Goal: Task Accomplishment & Management: Manage account settings

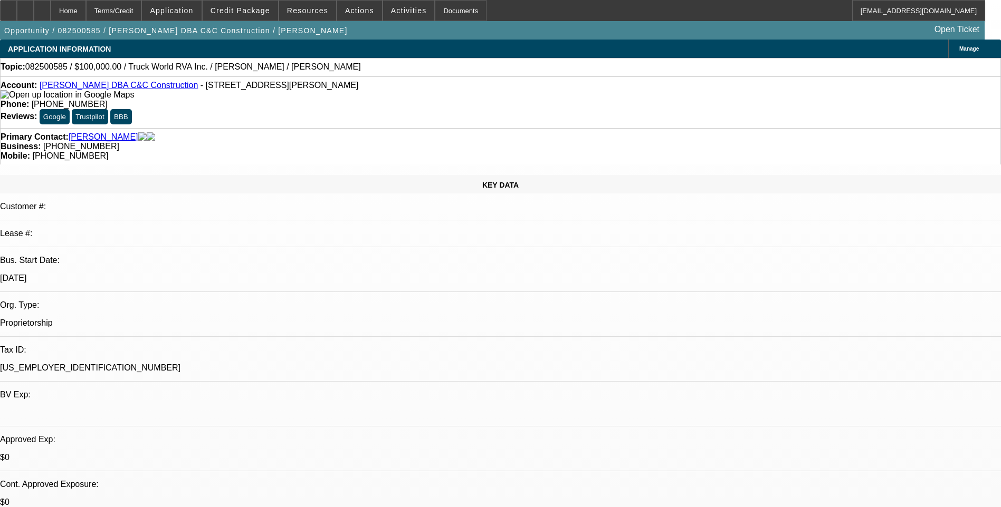
select select "0"
select select "2"
select select "0.1"
select select "4"
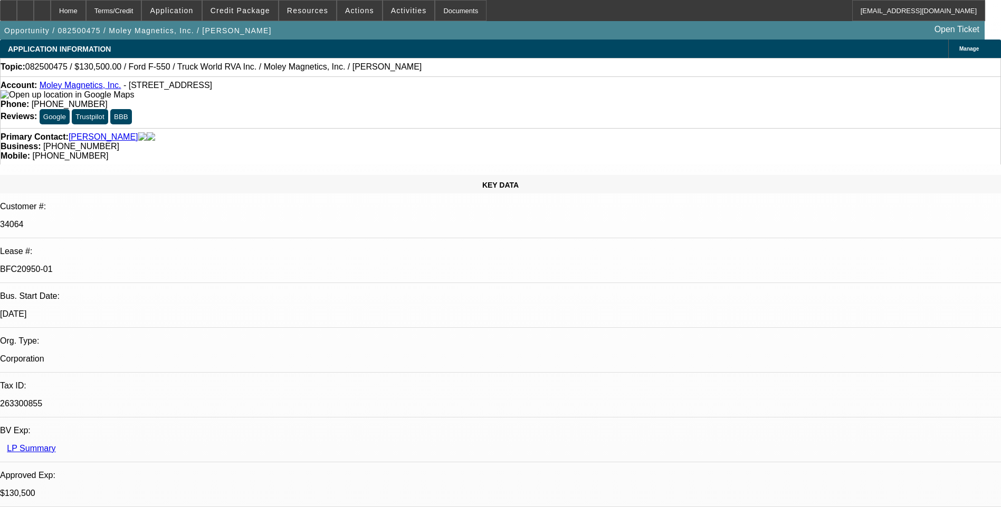
select select "0.1"
select select "0"
select select "0.1"
select select "0"
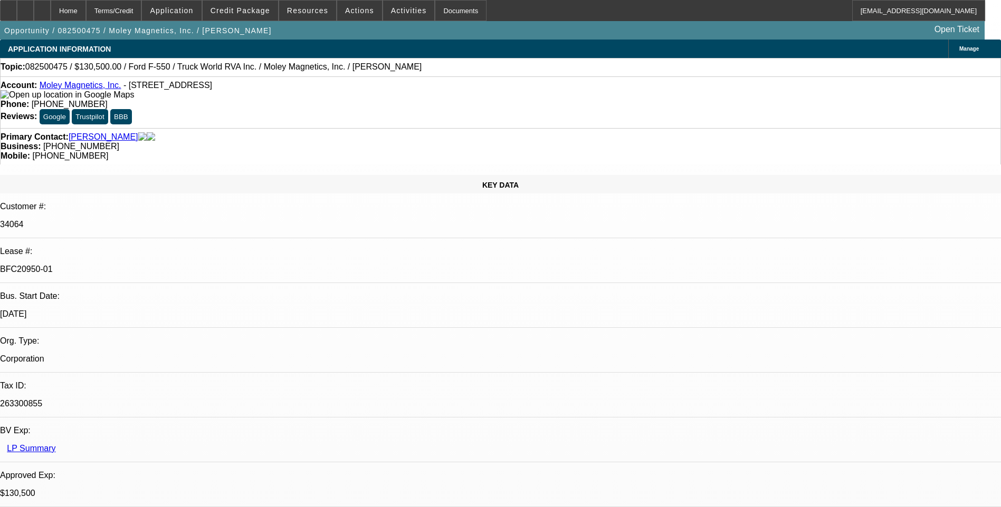
select select "0"
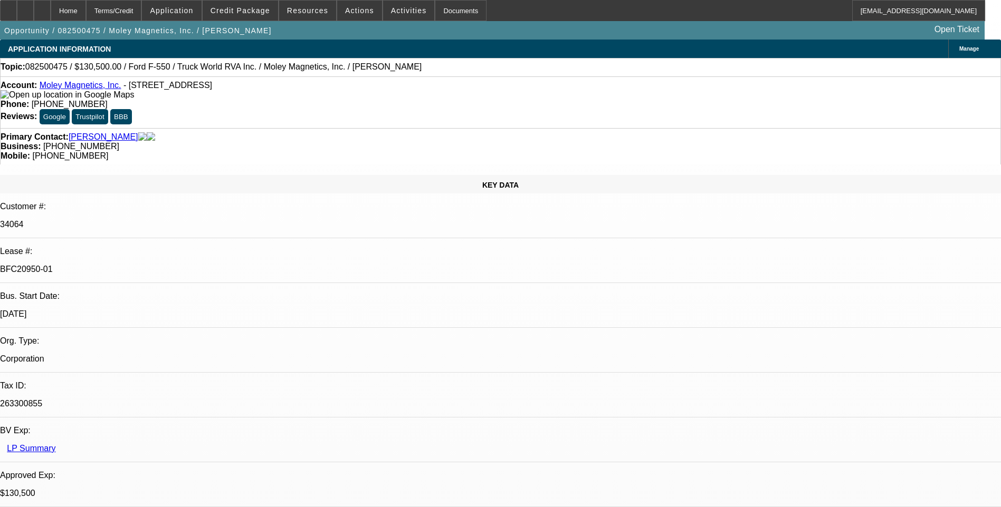
select select "0"
select select "1"
select select "6"
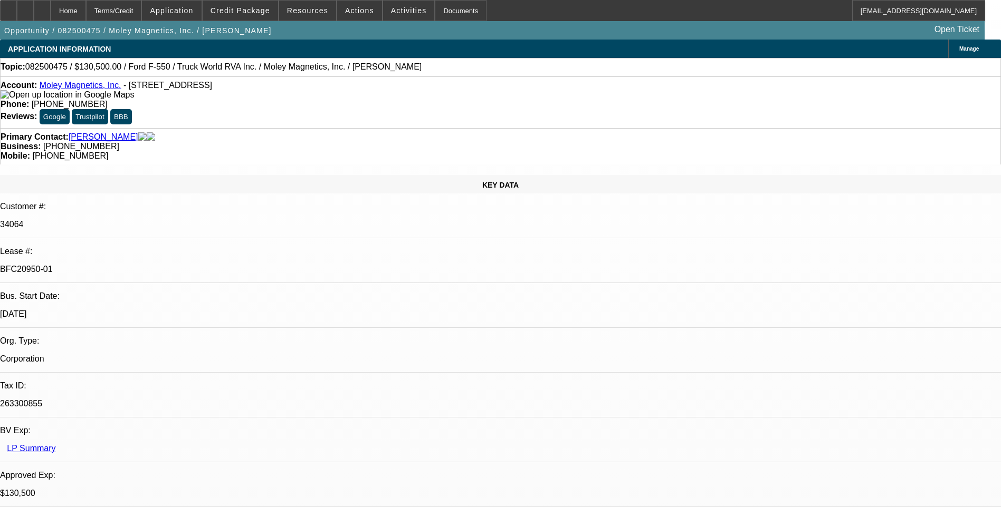
select select "1"
select select "6"
select select "1"
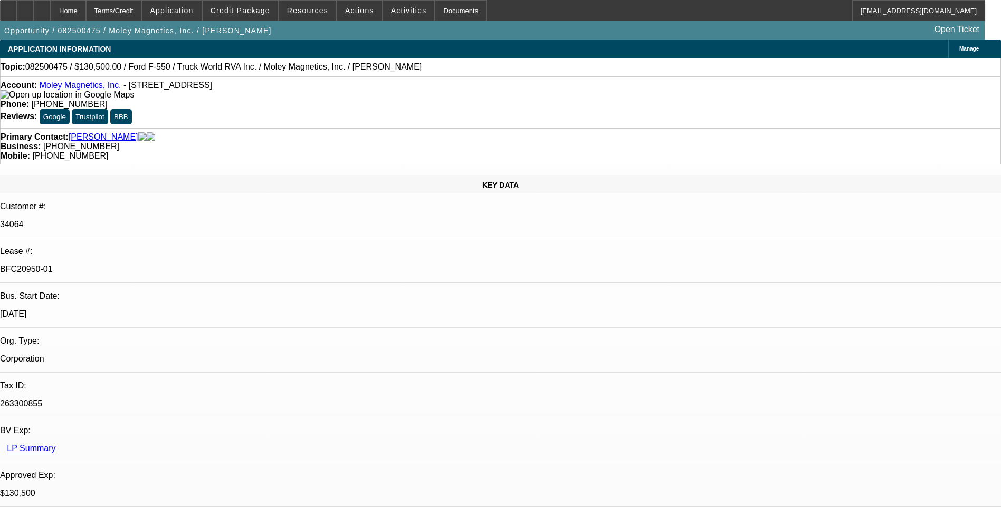
select select "6"
select select "1"
select select "6"
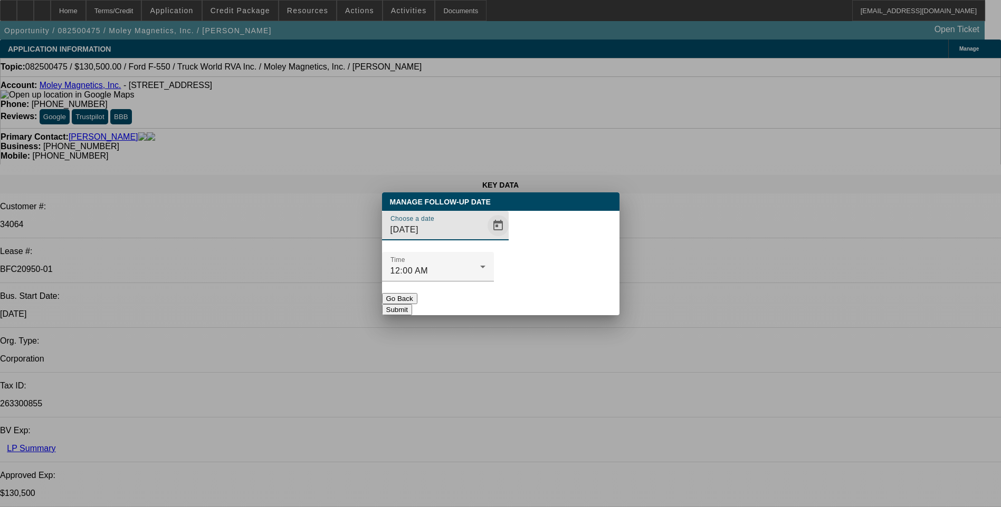
click at [485, 238] on span "Open calendar" at bounding box center [497, 225] width 25 height 25
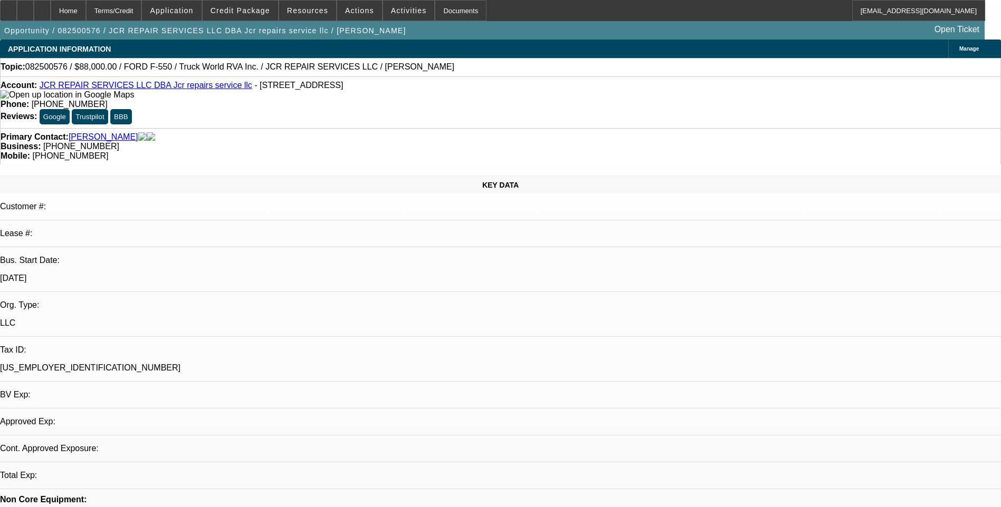
select select "0"
select select "2"
select select "0.1"
select select "1"
select select "2"
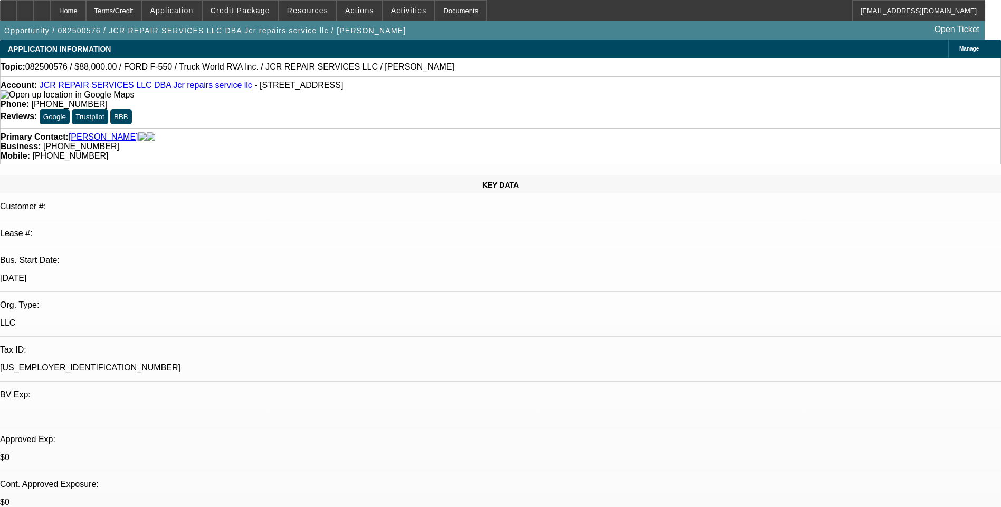
select select "4"
click at [239, 12] on span "Credit Package" at bounding box center [240, 10] width 60 height 8
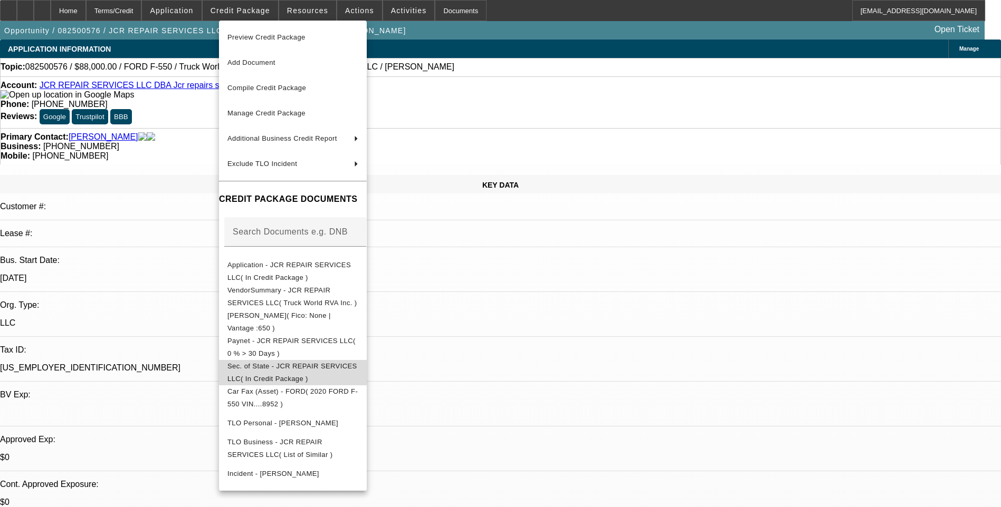
click at [337, 363] on span "Sec. of State - JCR REPAIR SERVICES LLC( In Credit Package )" at bounding box center [292, 372] width 131 height 25
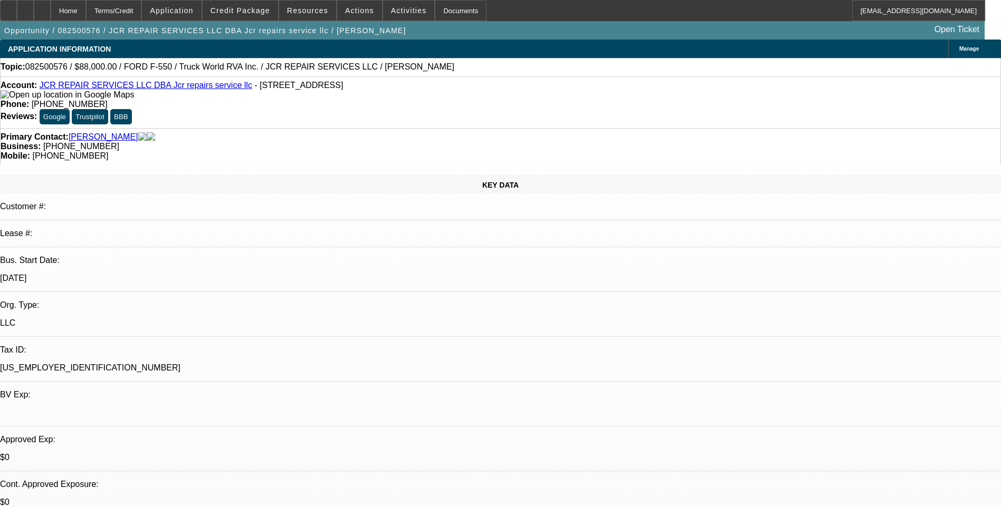
drag, startPoint x: 700, startPoint y: 312, endPoint x: 929, endPoint y: 322, distance: 229.7
drag, startPoint x: 929, startPoint y: 322, endPoint x: 857, endPoint y: 310, distance: 73.7
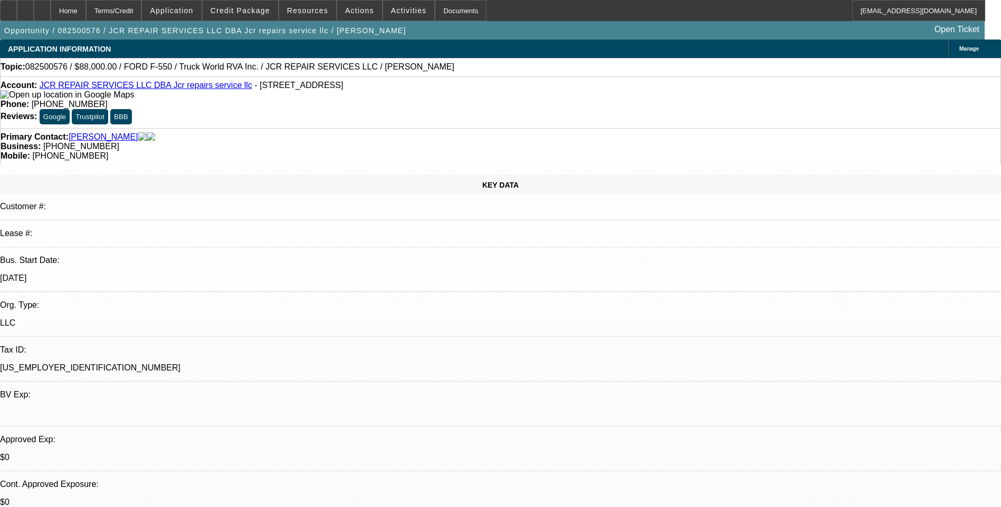
copy div "https://www.truckworldrva.com/listings/2020-ford-f-550-extended-cab-service-tru…"
click at [232, 11] on span "Credit Package" at bounding box center [240, 10] width 60 height 8
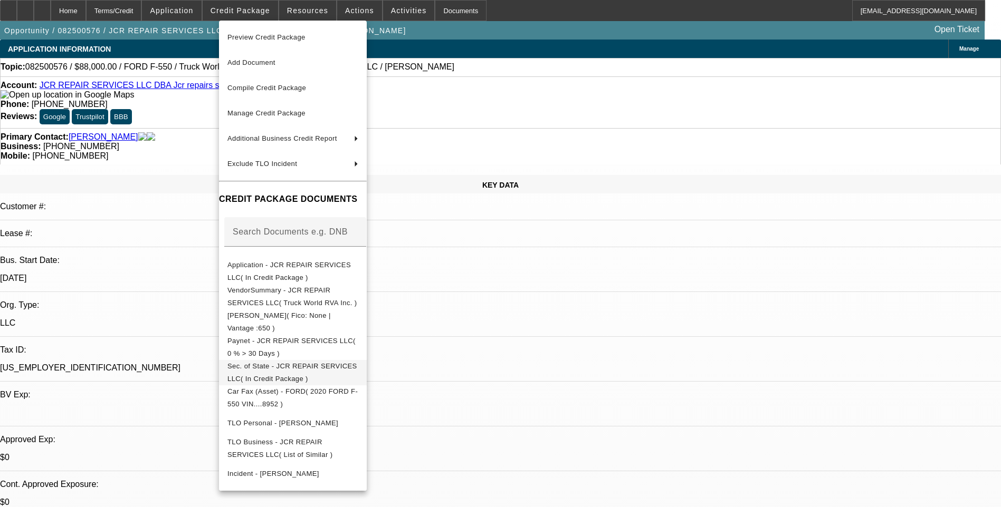
click at [357, 367] on span "Sec. of State - JCR REPAIR SERVICES LLC( In Credit Package )" at bounding box center [292, 372] width 130 height 21
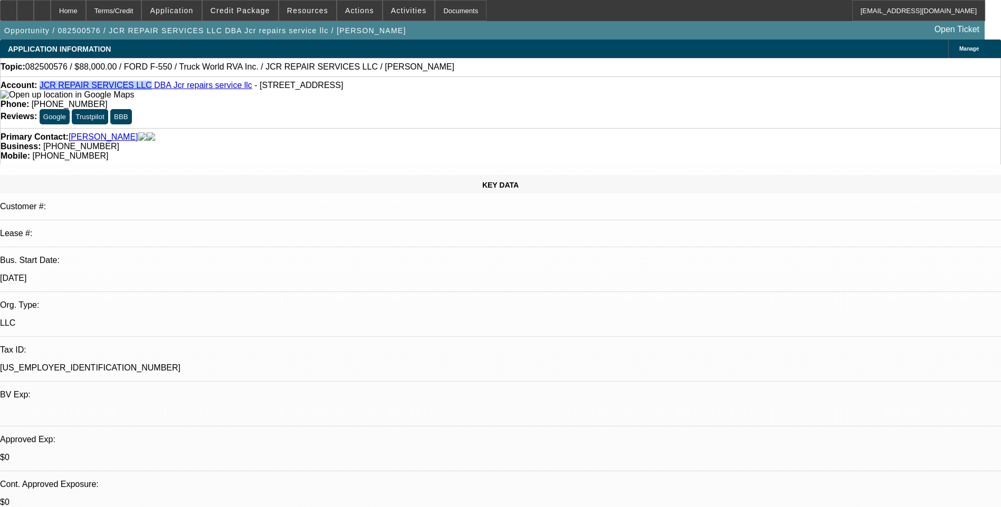
drag, startPoint x: 47, startPoint y: 89, endPoint x: 139, endPoint y: 89, distance: 91.3
click at [139, 89] on div "Account: JCR REPAIR SERVICES LLC DBA Jcr repairs service llc - 3670 Roanoke Str…" at bounding box center [501, 90] width 1000 height 19
drag, startPoint x: 139, startPoint y: 89, endPoint x: 125, endPoint y: 88, distance: 13.8
copy link "JCR REPAIR SERVICES LLC"
drag, startPoint x: 228, startPoint y: 87, endPoint x: 57, endPoint y: 99, distance: 171.3
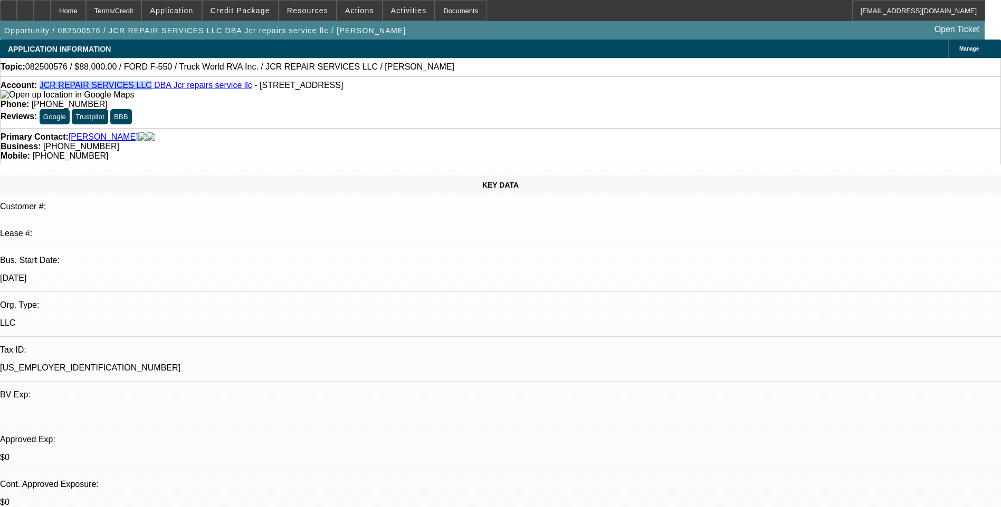
click at [57, 99] on div "Account: JCR REPAIR SERVICES LLC DBA Jcr repairs service llc - 3670 Roanoke Str…" at bounding box center [501, 90] width 1000 height 19
drag, startPoint x: 57, startPoint y: 99, endPoint x: 43, endPoint y: 98, distance: 14.8
copy span "3670 Roanoke Street, Seaford, NY 11783"
click at [252, 132] on div "Primary Contact: Connelly, Johnathan" at bounding box center [501, 136] width 1000 height 9
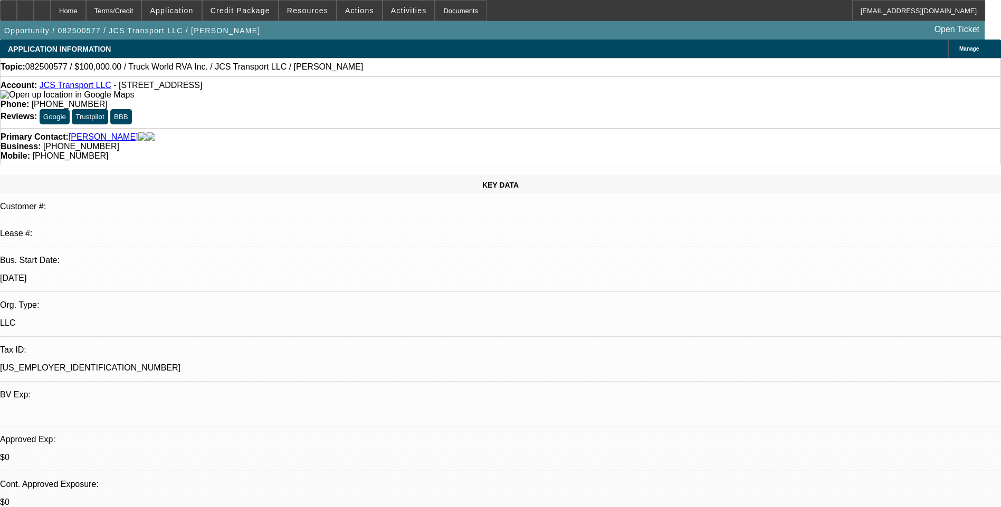
select select "0"
select select "2"
select select "0.1"
select select "1"
select select "2"
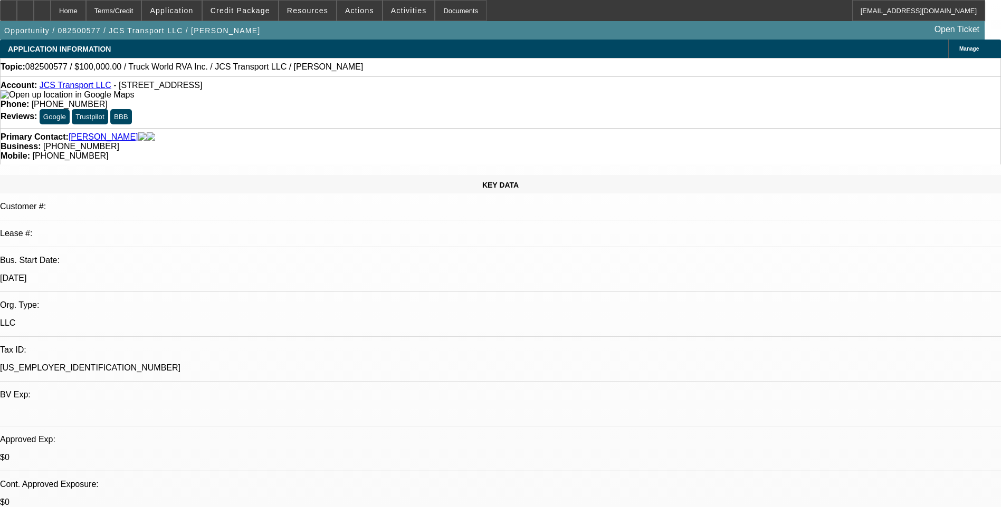
select select "4"
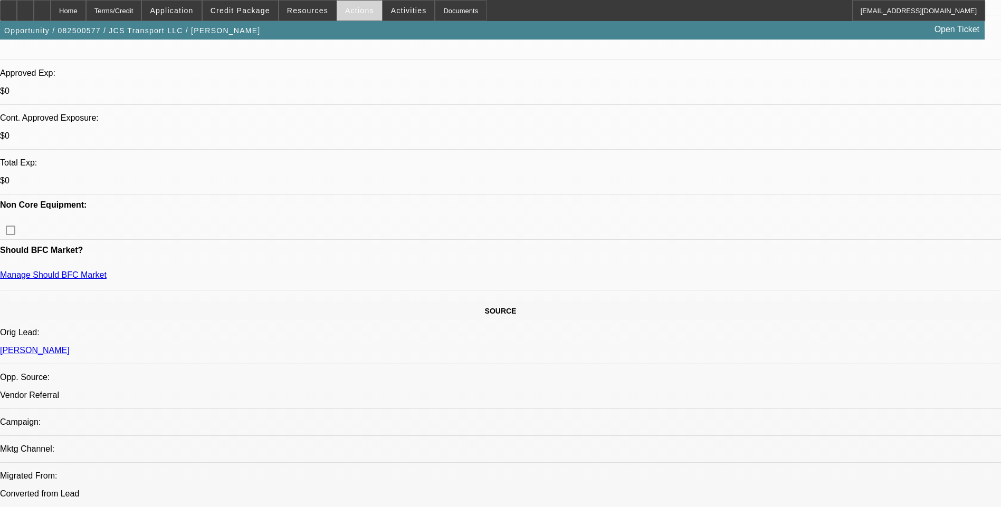
scroll to position [369, 0]
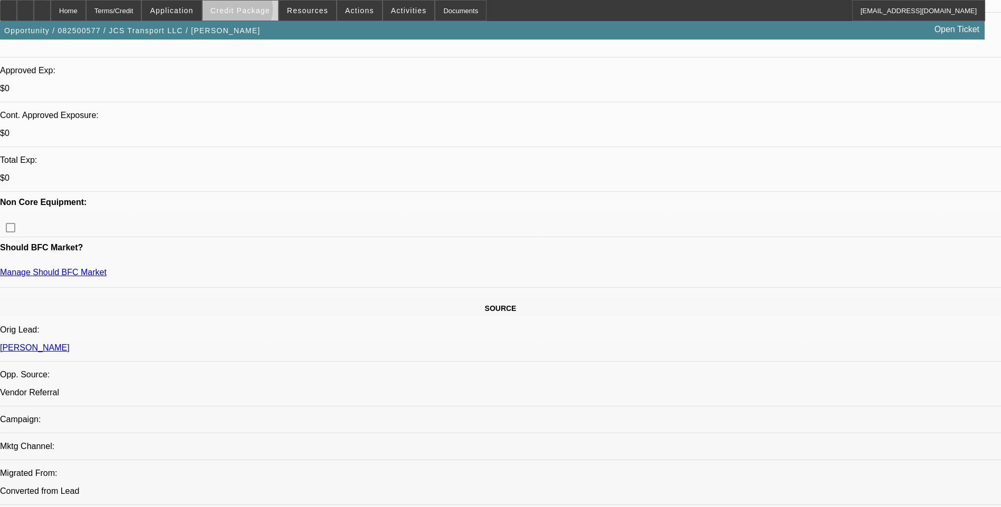
click at [254, 12] on span "Credit Package" at bounding box center [240, 10] width 60 height 8
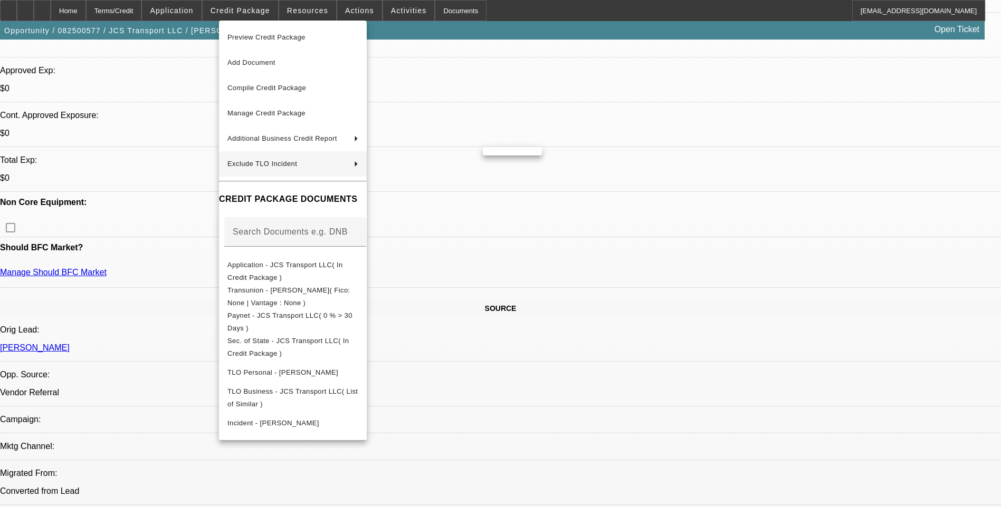
click at [531, 250] on div at bounding box center [500, 253] width 1001 height 507
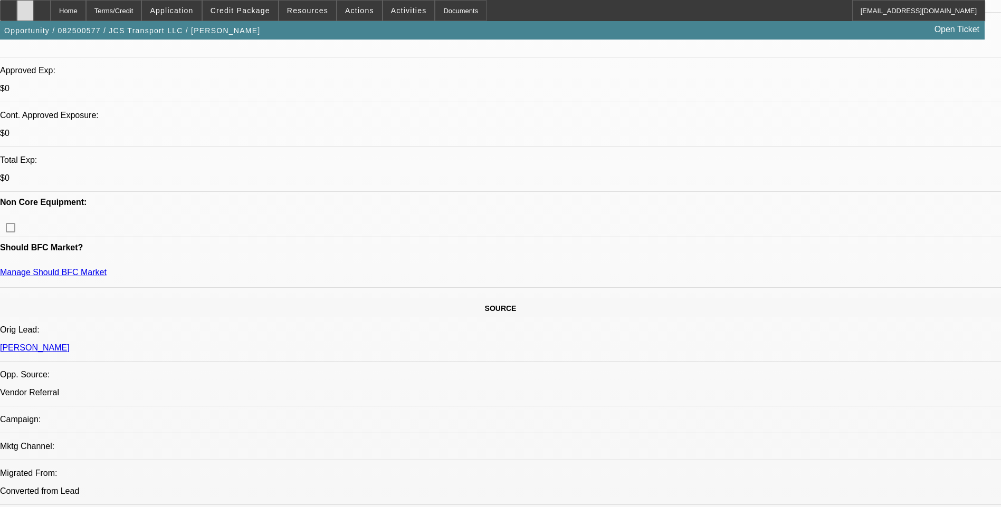
click at [34, 11] on div at bounding box center [25, 10] width 17 height 21
click at [34, 9] on div at bounding box center [25, 10] width 17 height 21
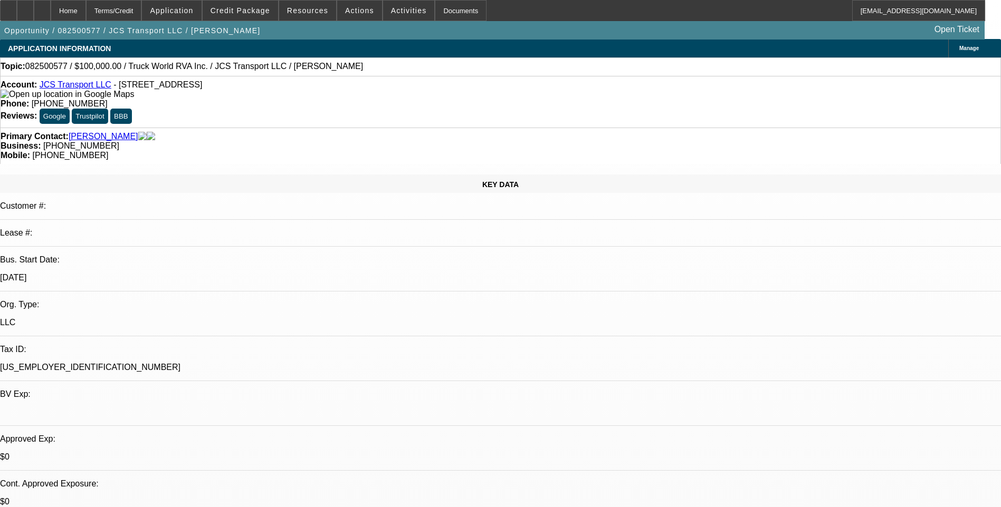
scroll to position [0, 0]
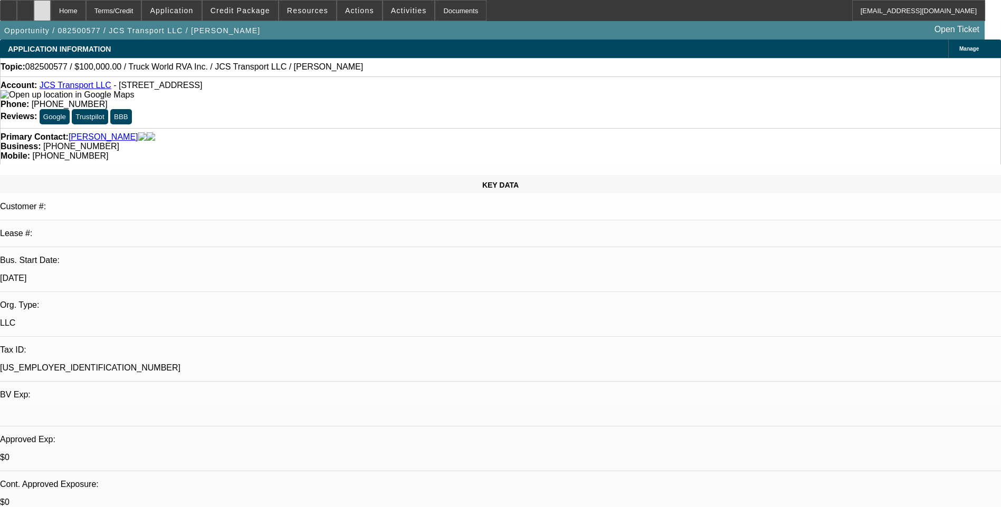
click at [42, 7] on icon at bounding box center [42, 7] width 0 height 0
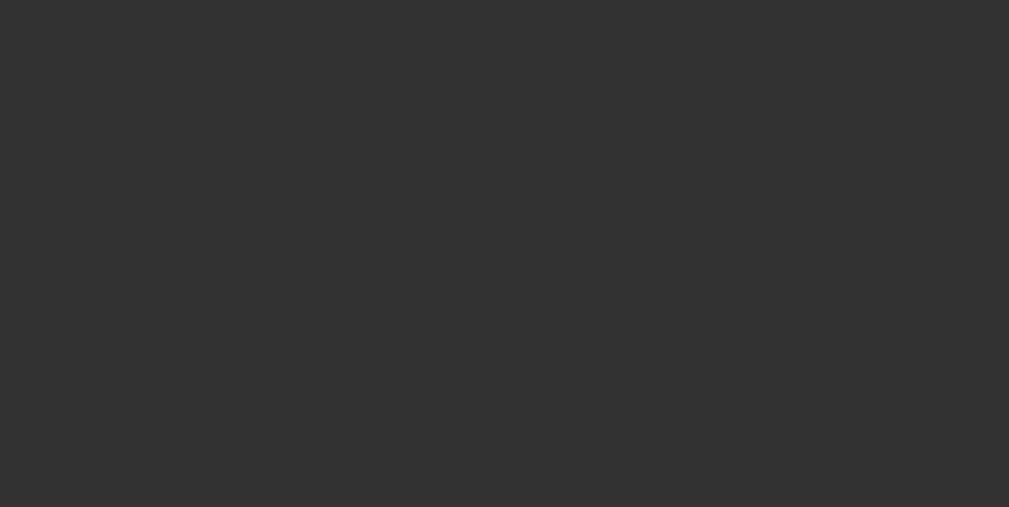
select select "0"
select select "2"
select select "0.1"
select select "4"
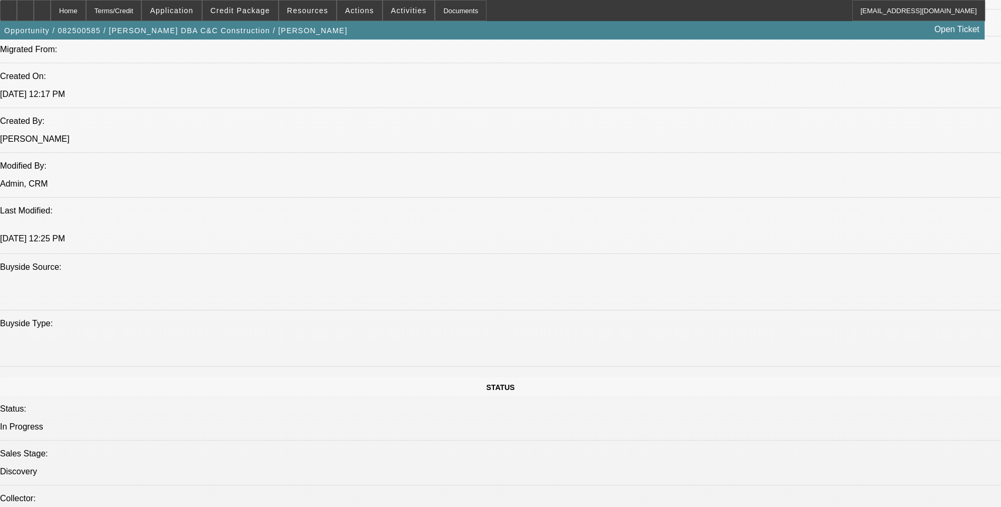
scroll to position [739, 0]
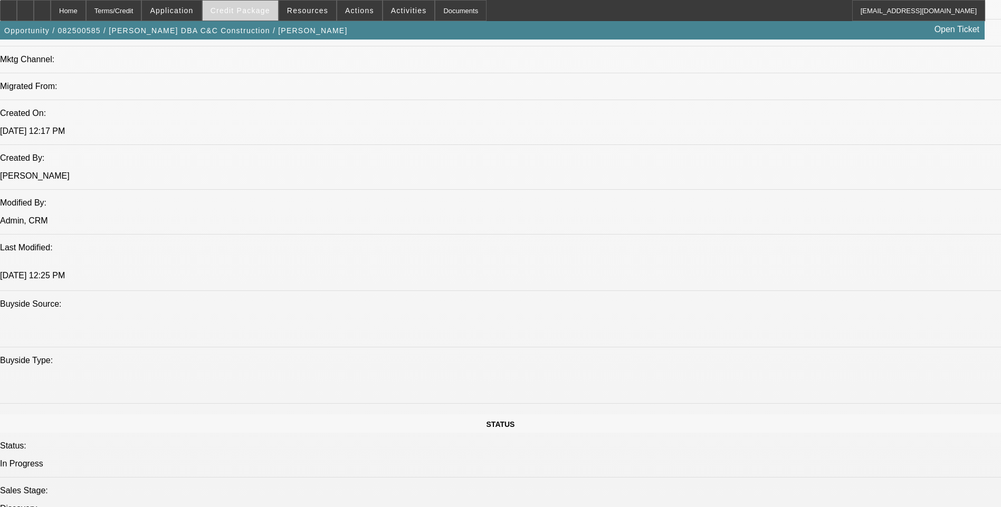
click at [248, 13] on span "Credit Package" at bounding box center [240, 10] width 60 height 8
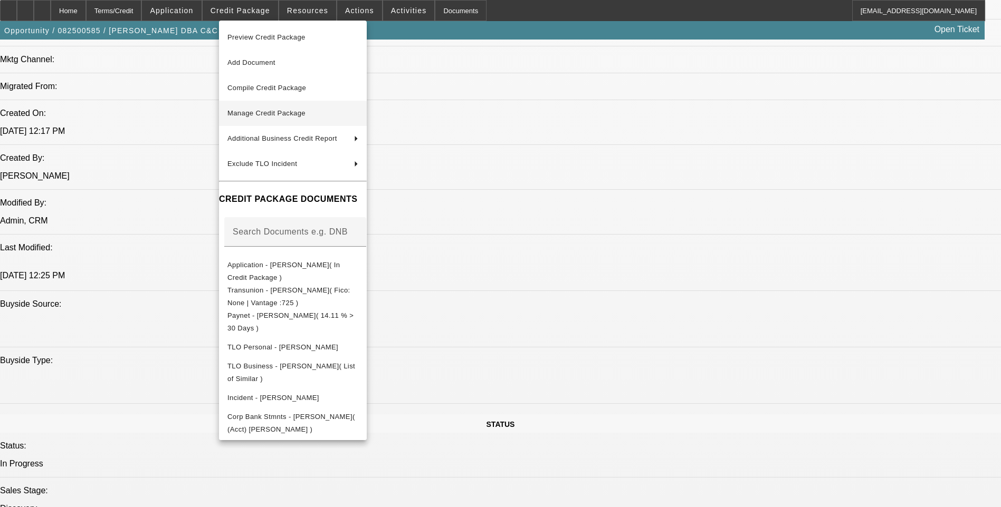
click at [319, 116] on span "Manage Credit Package" at bounding box center [292, 113] width 131 height 13
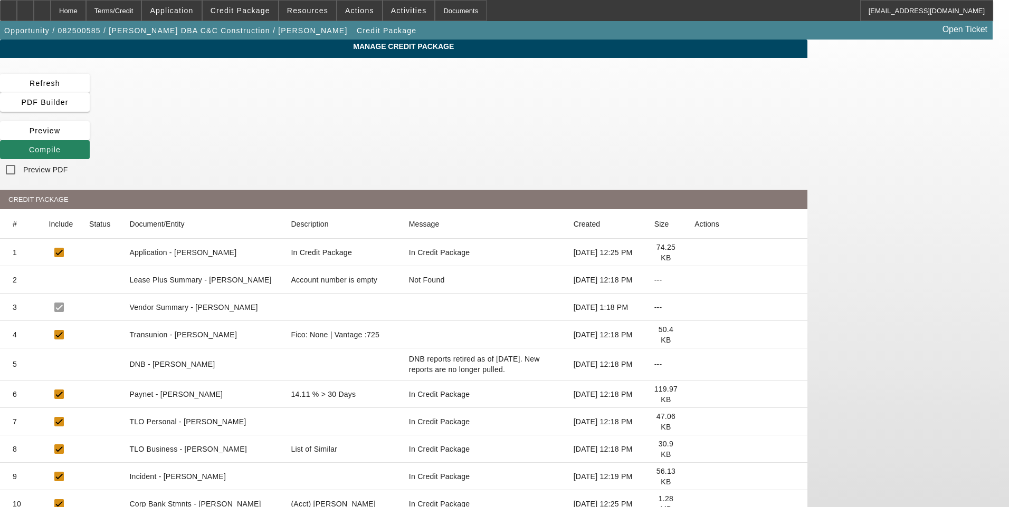
click at [694, 504] on icon at bounding box center [694, 504] width 0 height 0
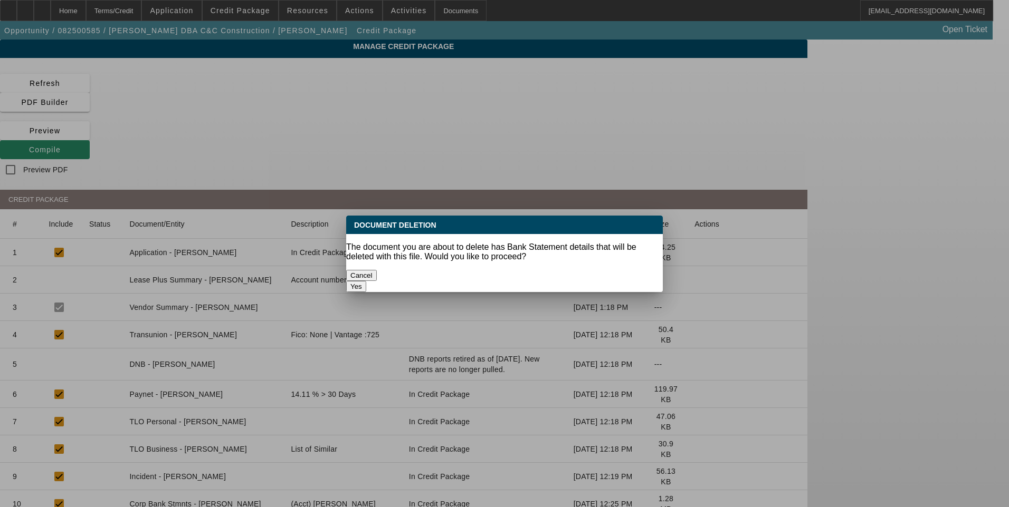
click at [366, 281] on button "Yes" at bounding box center [356, 286] width 20 height 11
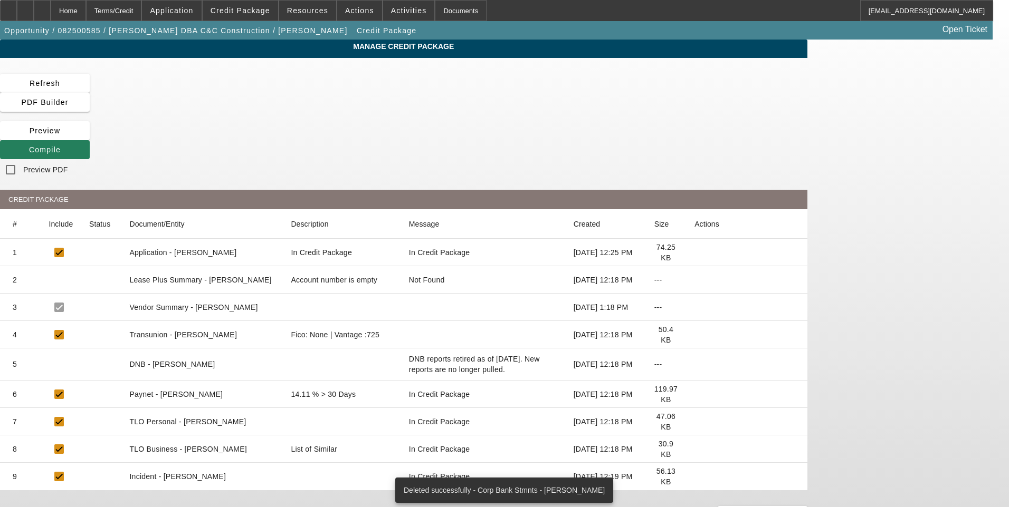
click at [29, 146] on icon at bounding box center [29, 150] width 0 height 8
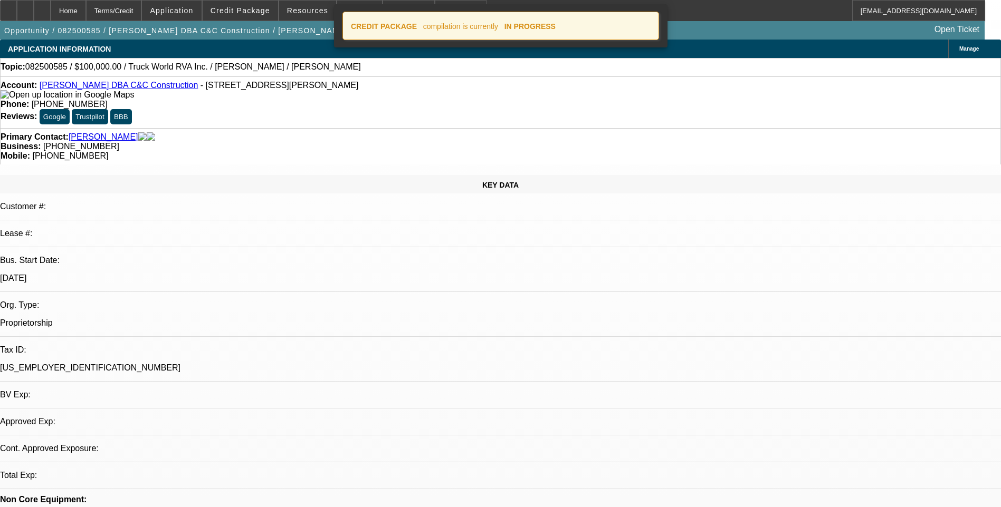
select select "0"
select select "2"
select select "0.1"
select select "4"
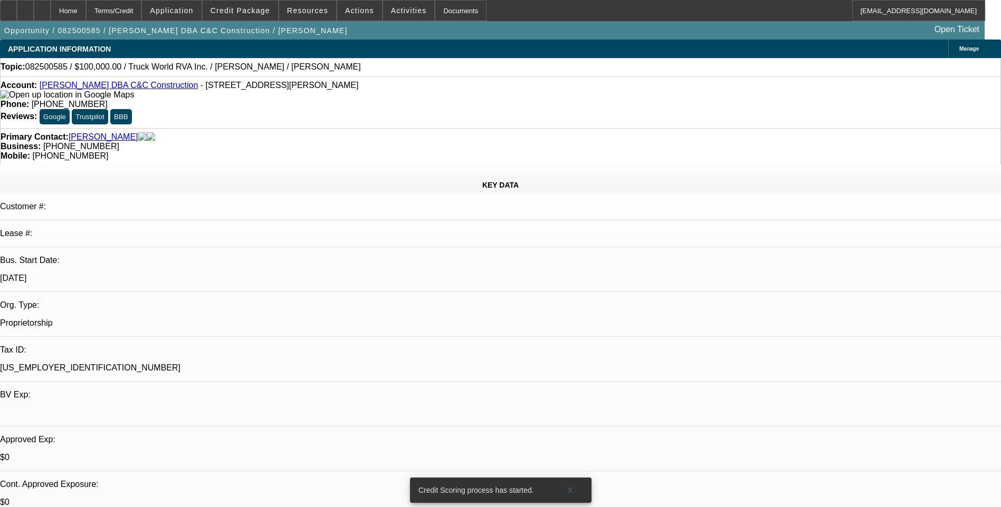
scroll to position [53, 0]
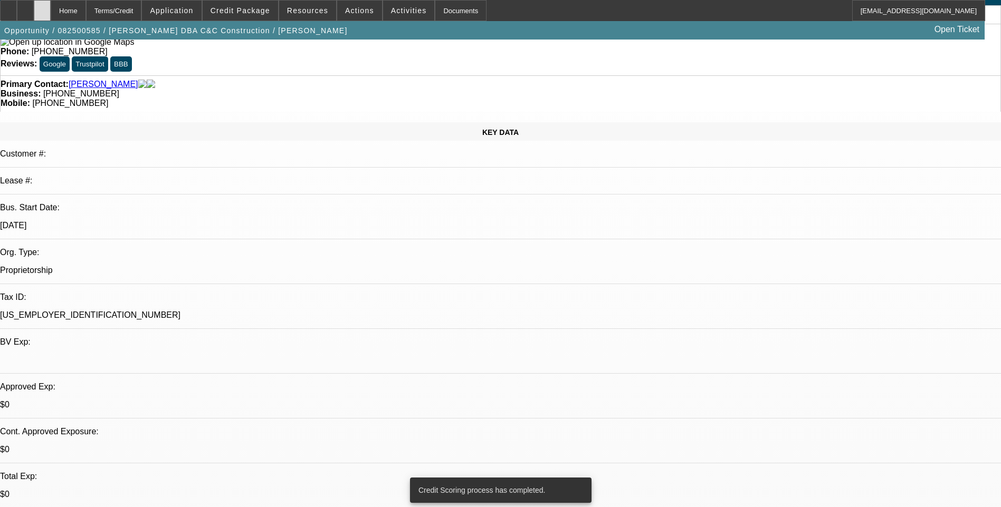
click at [42, 7] on icon at bounding box center [42, 7] width 0 height 0
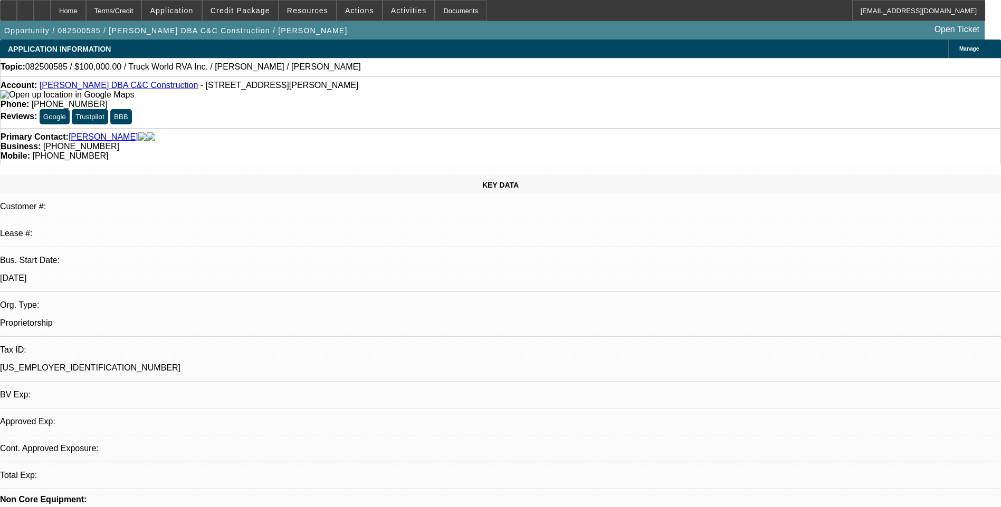
select select "0"
select select "2"
select select "0.1"
select select "1"
select select "2"
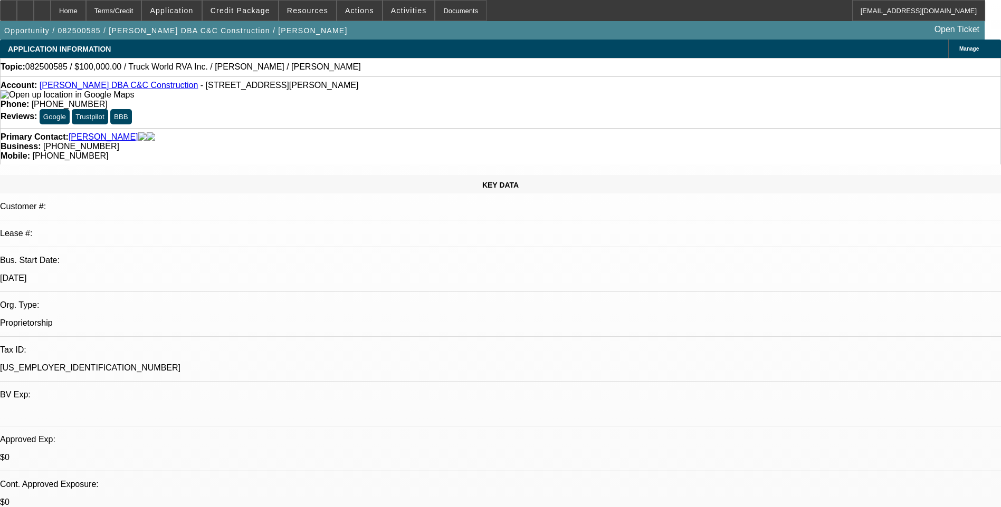
select select "4"
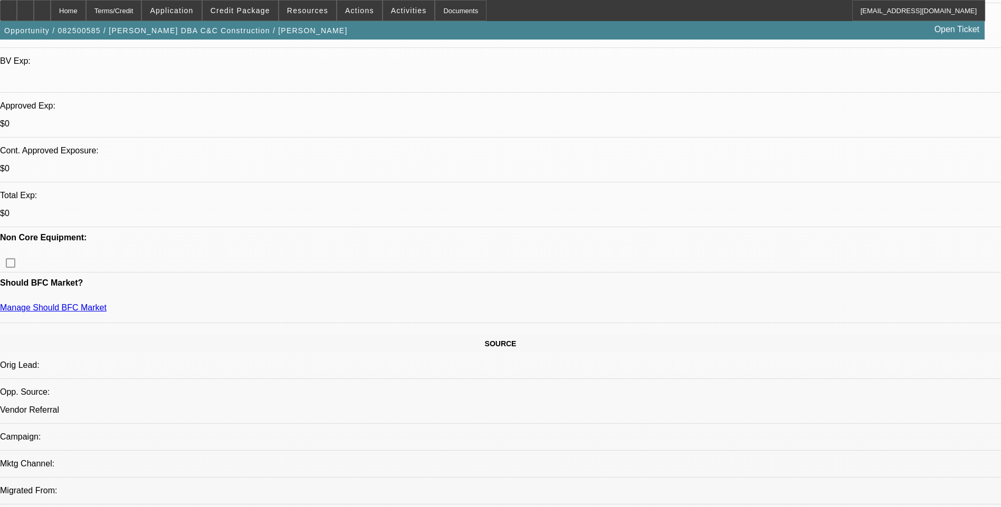
scroll to position [369, 0]
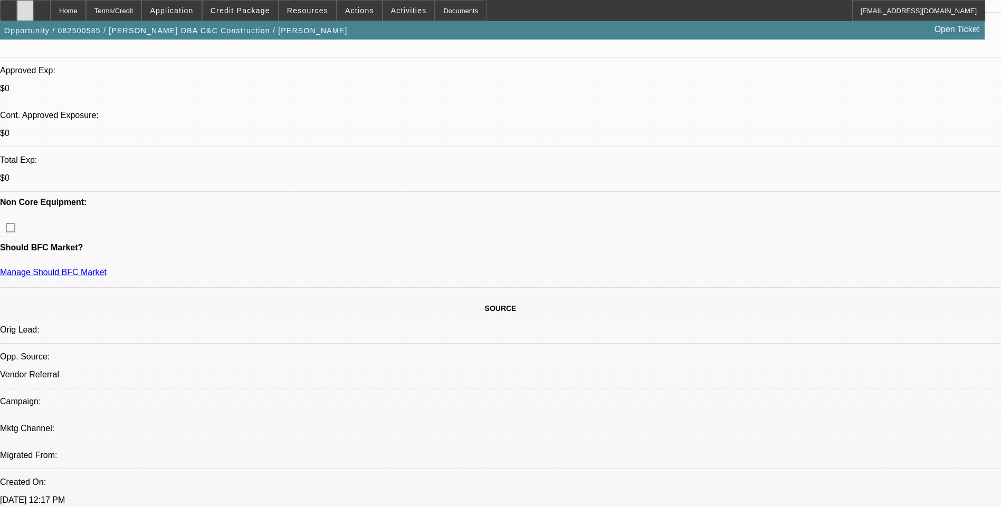
click at [25, 7] on icon at bounding box center [25, 7] width 0 height 0
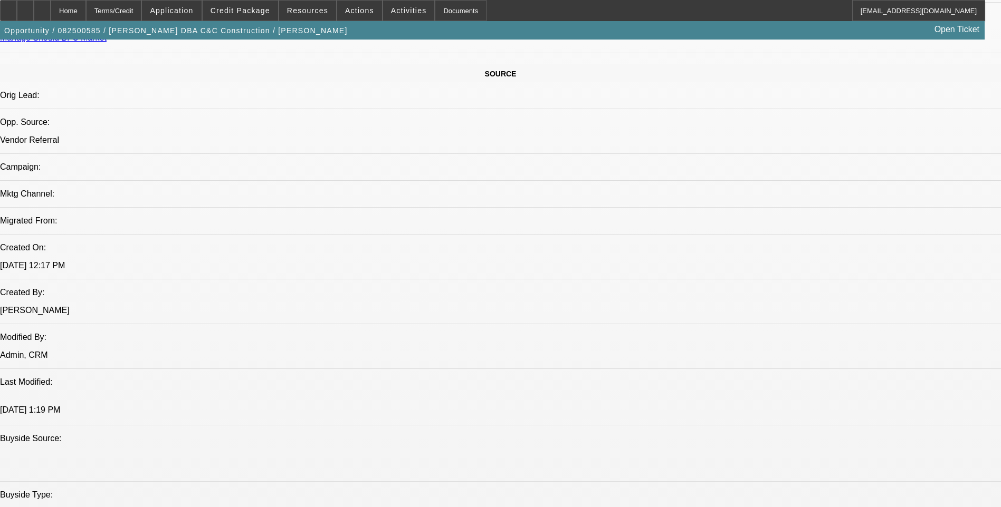
scroll to position [633, 0]
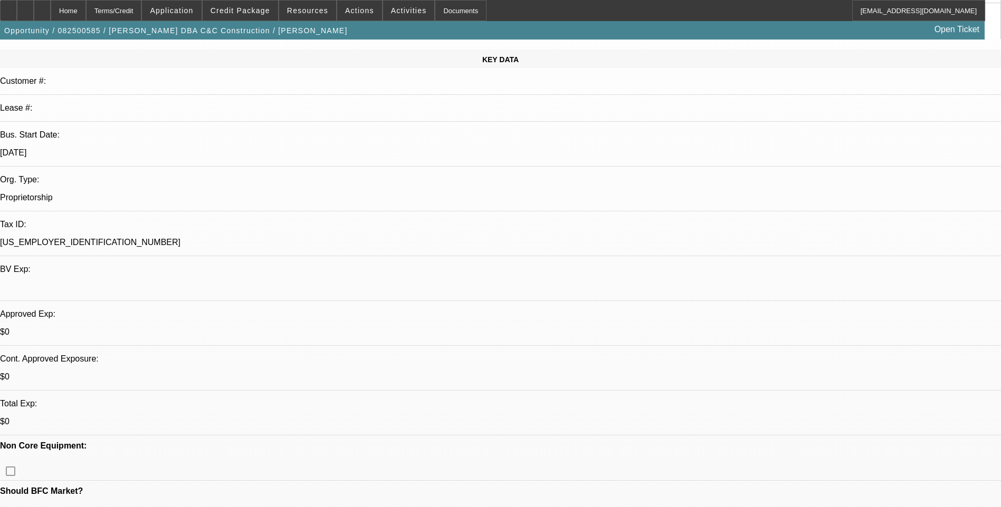
scroll to position [0, 0]
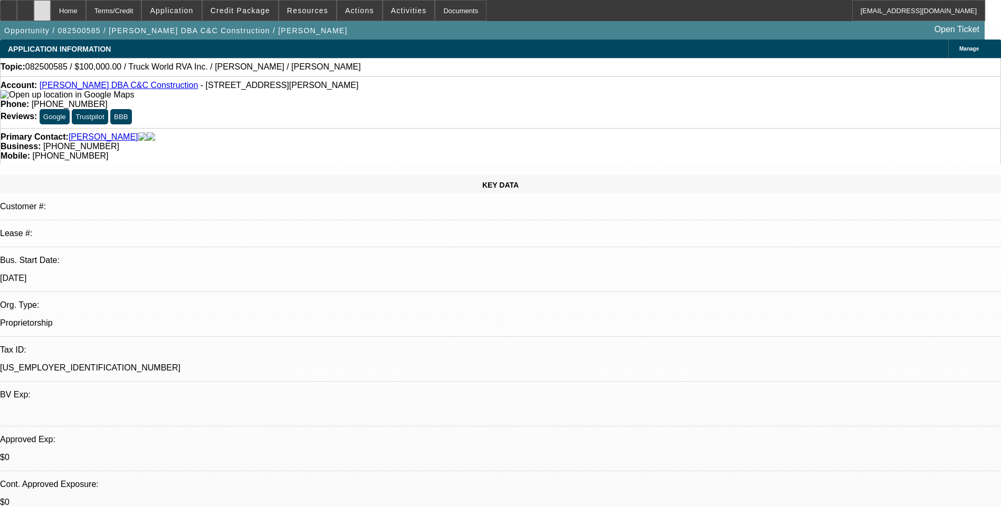
click at [42, 7] on icon at bounding box center [42, 7] width 0 height 0
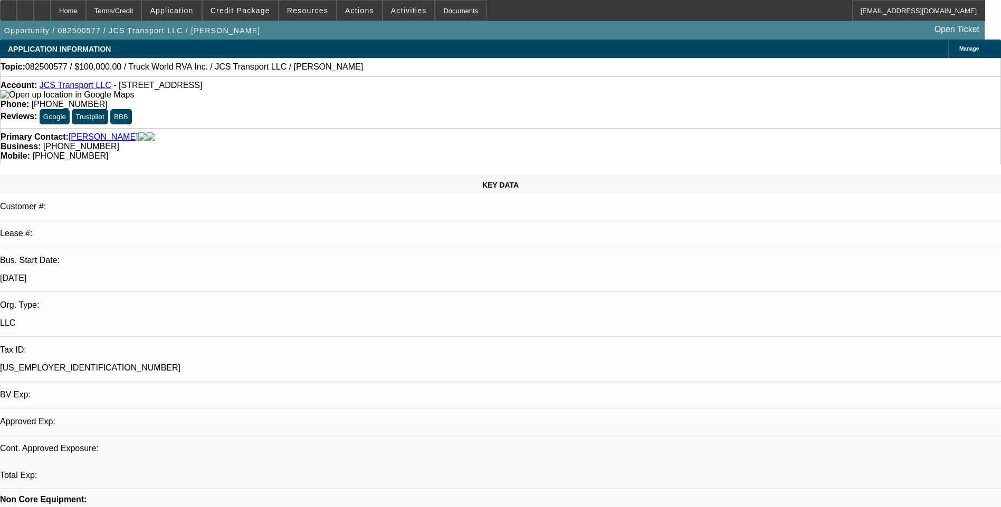
select select "0"
select select "2"
select select "0.1"
select select "1"
select select "2"
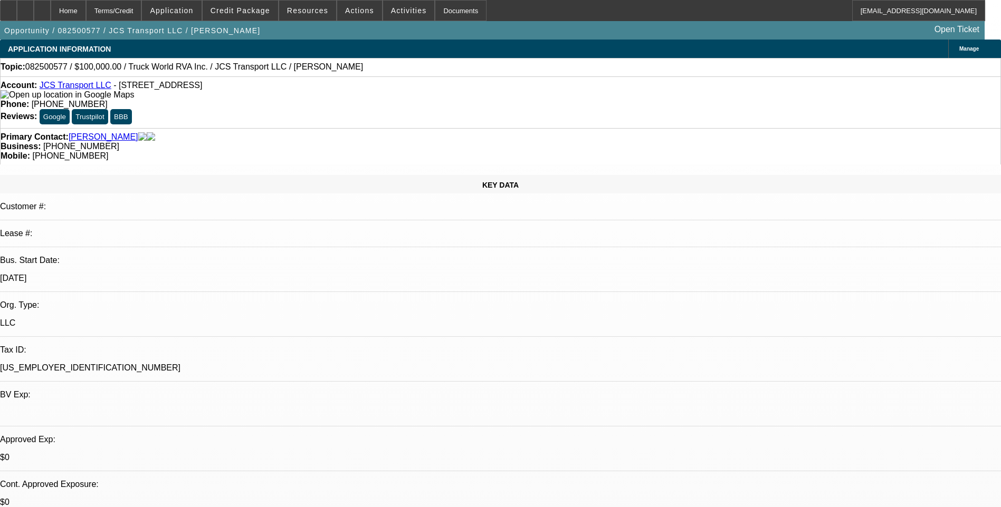
select select "4"
click at [51, 14] on div at bounding box center [42, 10] width 17 height 21
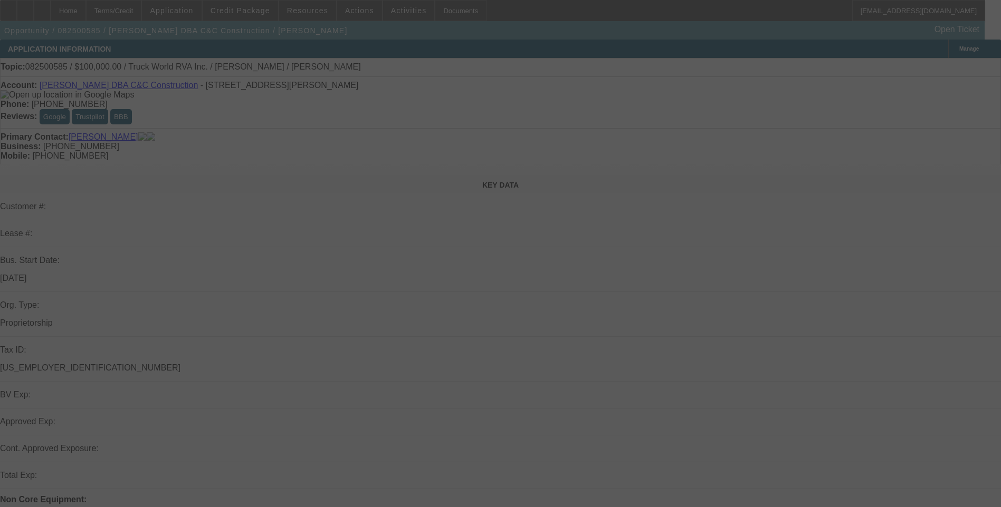
select select "0"
select select "2"
select select "0.1"
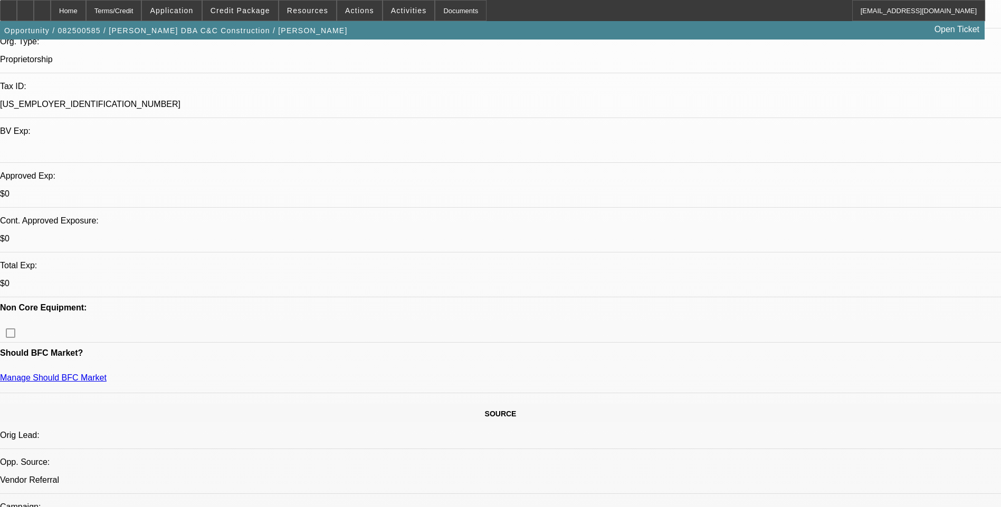
select select "1"
select select "2"
select select "4"
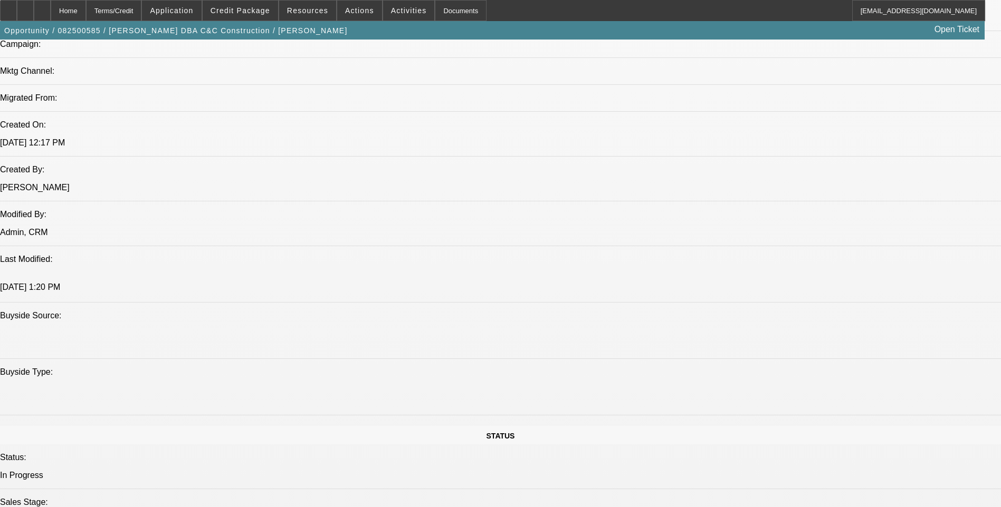
scroll to position [754, 0]
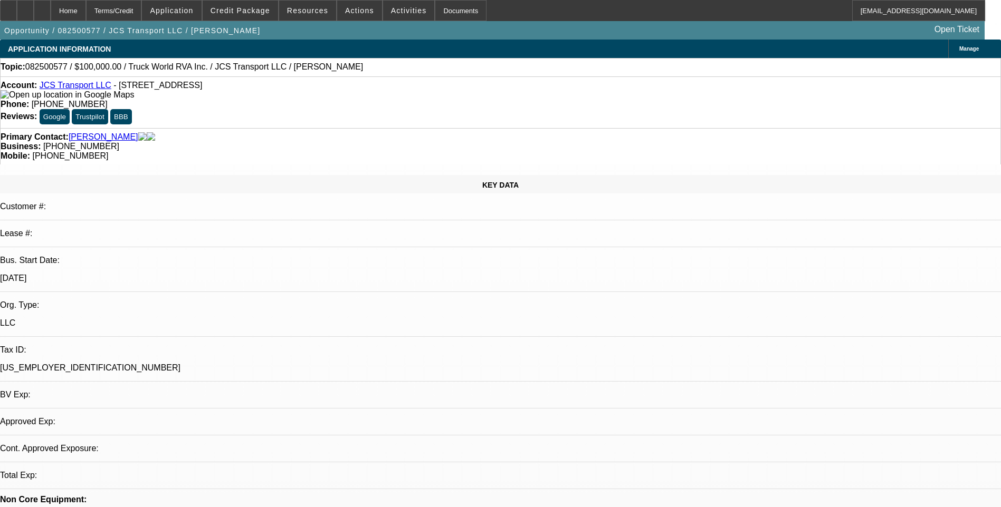
select select "0"
select select "2"
select select "0.1"
select select "1"
select select "2"
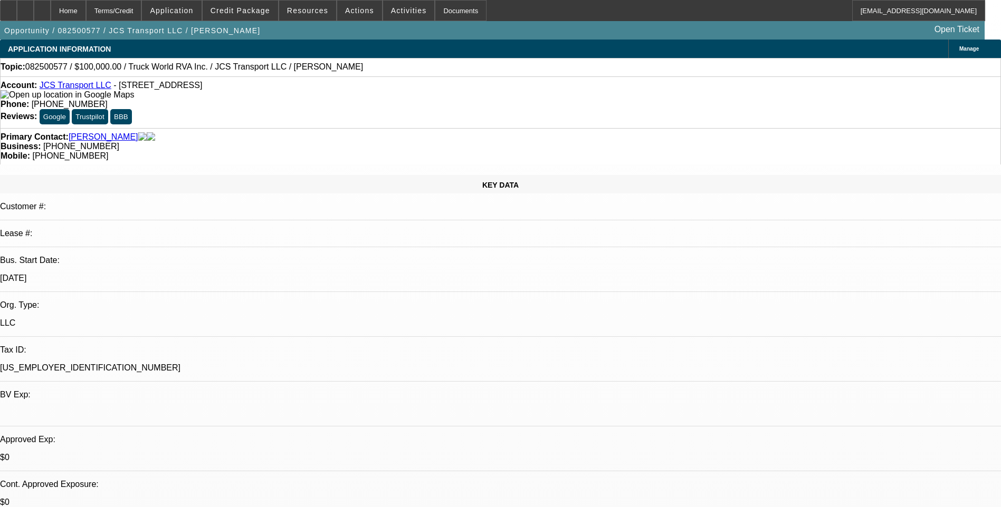
select select "4"
click at [659, 76] on div "Topic: 082500577 / $100,000.00 / Truck World RVA Inc. / JCS Transport LLC / [PE…" at bounding box center [500, 67] width 1001 height 18
